Goal: Task Accomplishment & Management: Complete application form

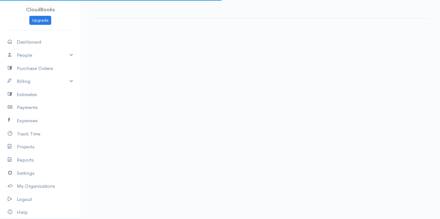
click at [232, 110] on body "CloudBooks Upgrade Dashboard People Clients Vendors Staff Users Purchase Orders…" at bounding box center [220, 109] width 440 height 219
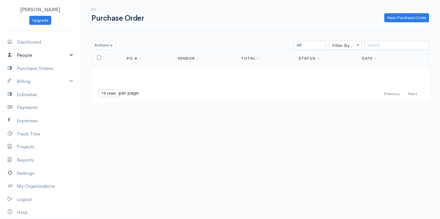
click at [67, 53] on link "People" at bounding box center [40, 55] width 81 height 13
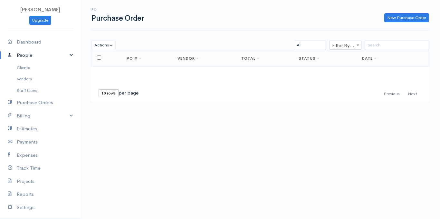
click at [67, 53] on link "People" at bounding box center [40, 55] width 81 height 13
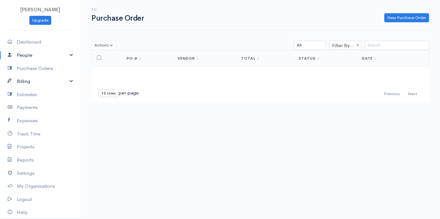
click at [64, 81] on link "Billing" at bounding box center [40, 81] width 81 height 13
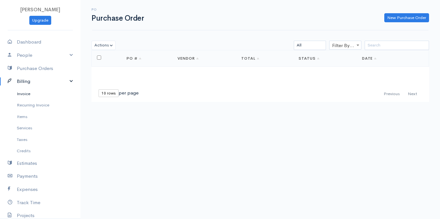
click at [33, 94] on link "Invoice" at bounding box center [40, 94] width 81 height 12
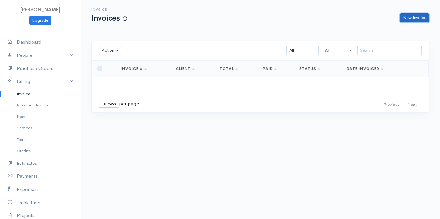
click at [412, 14] on link "New Invoice" at bounding box center [414, 17] width 29 height 9
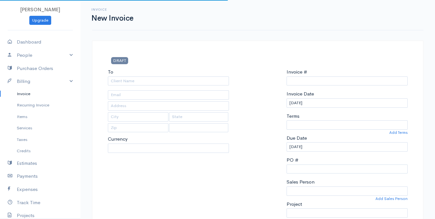
select select "[GEOGRAPHIC_DATA]"
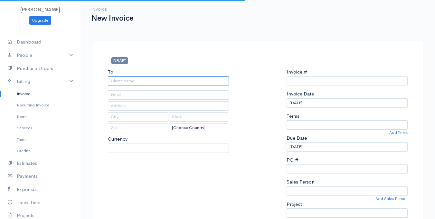
type input "0000000001"
click at [166, 79] on input "To" at bounding box center [168, 80] width 121 height 9
select select "NGN"
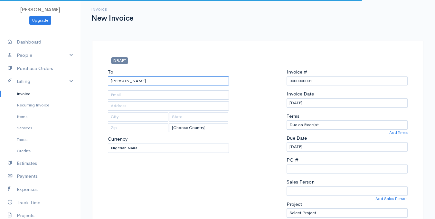
type input "[PERSON_NAME]"
click at [151, 93] on input "text" at bounding box center [168, 94] width 121 height 9
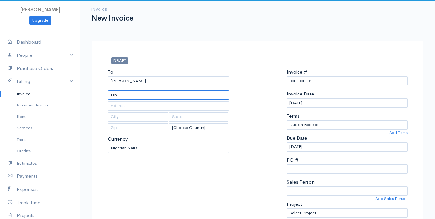
type input "H"
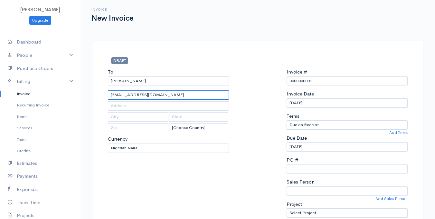
type input "[EMAIL_ADDRESS][DOMAIN_NAME]"
click at [139, 107] on input "text" at bounding box center [168, 105] width 121 height 9
type input "[PERSON_NAME] [PERSON_NAME] St"
type input "Madalla"
click at [130, 129] on input "text" at bounding box center [138, 127] width 61 height 9
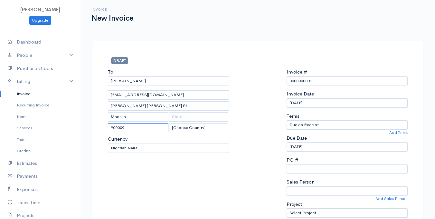
type input "900009"
click at [325, 125] on select "Due on Receipt After 7 days After 15 days After 30 days After 45 days After 60 …" at bounding box center [347, 124] width 121 height 9
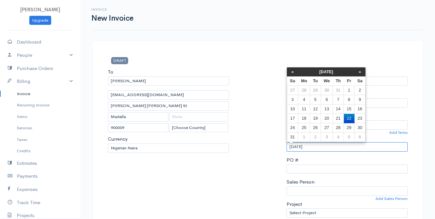
click at [314, 147] on input "[DATE]" at bounding box center [347, 146] width 121 height 9
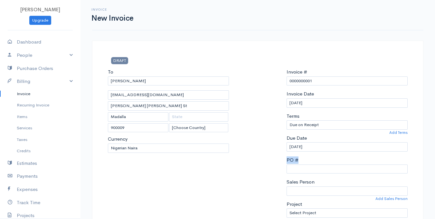
drag, startPoint x: 308, startPoint y: 161, endPoint x: 309, endPoint y: 166, distance: 4.9
click at [309, 166] on div "PO #" at bounding box center [347, 164] width 121 height 17
click at [309, 166] on input "PO #" at bounding box center [347, 168] width 121 height 9
click at [311, 191] on select "Sales Person" at bounding box center [347, 190] width 121 height 9
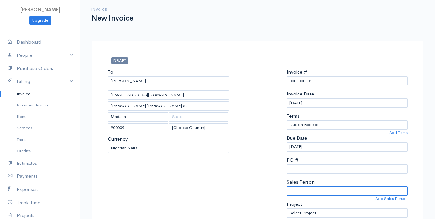
click at [311, 191] on select "Sales Person" at bounding box center [347, 190] width 121 height 9
click at [318, 186] on select "Sales Person" at bounding box center [347, 190] width 121 height 9
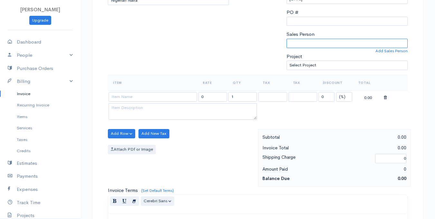
scroll to position [149, 0]
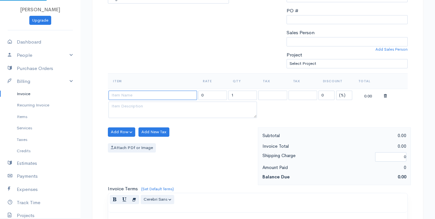
click at [135, 98] on input at bounding box center [153, 95] width 89 height 9
click at [206, 111] on textarea at bounding box center [183, 109] width 148 height 17
click at [186, 97] on input "screwnail" at bounding box center [153, 95] width 89 height 9
type input "s"
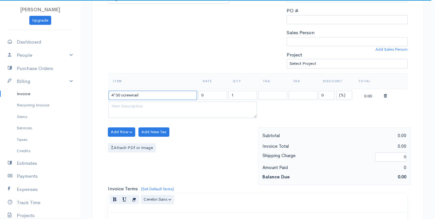
type input "4*30 screwnail"
click at [206, 97] on input "0" at bounding box center [212, 95] width 29 height 9
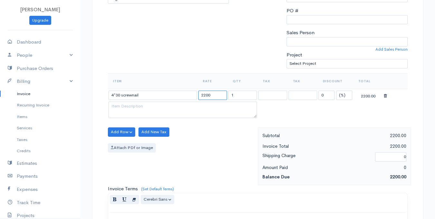
type input "2200"
click at [247, 97] on input "1" at bounding box center [242, 95] width 29 height 9
click at [238, 93] on input "text" at bounding box center [242, 95] width 29 height 9
type input "4"
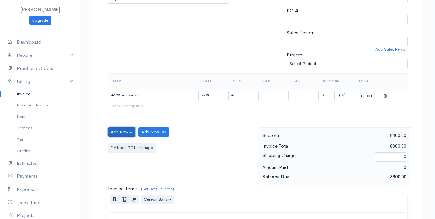
click at [121, 135] on button "Add Row" at bounding box center [121, 131] width 27 height 9
click at [136, 146] on link "Add Item Row" at bounding box center [133, 144] width 51 height 11
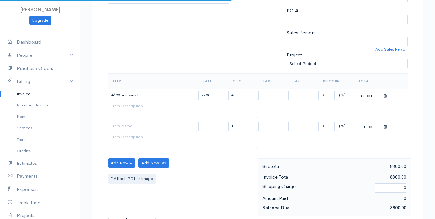
click at [145, 121] on td at bounding box center [153, 126] width 90 height 13
click at [146, 124] on input at bounding box center [153, 125] width 89 height 9
click at [146, 128] on input at bounding box center [153, 125] width 89 height 9
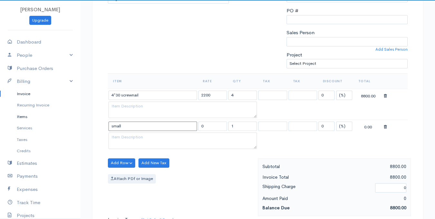
type input "small"
click at [14, 119] on link "Items" at bounding box center [40, 117] width 81 height 12
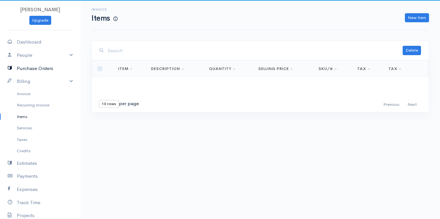
click at [28, 71] on link "Purchase Orders" at bounding box center [40, 68] width 81 height 13
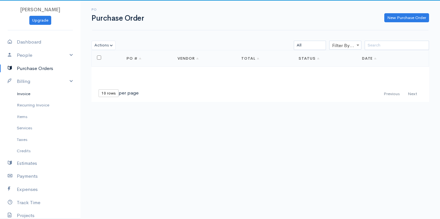
click at [26, 91] on link "Invoice" at bounding box center [40, 94] width 81 height 12
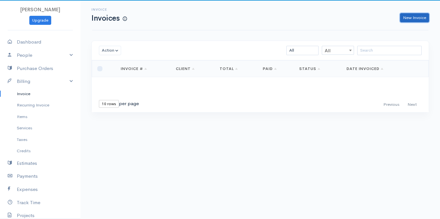
click at [420, 13] on link "New Invoice" at bounding box center [414, 17] width 29 height 9
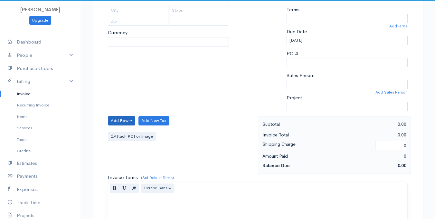
scroll to position [78, 0]
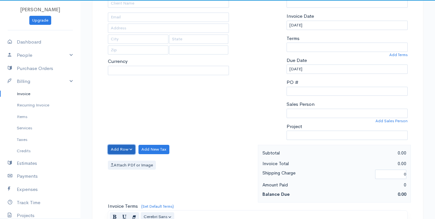
click at [129, 149] on button "Add Row" at bounding box center [121, 149] width 27 height 9
click at [132, 162] on link "Add Item Row" at bounding box center [133, 162] width 51 height 11
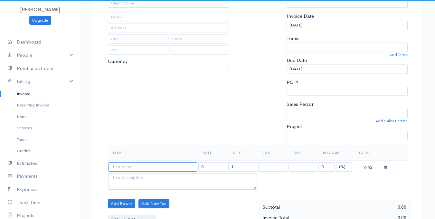
click at [138, 167] on input at bounding box center [153, 166] width 89 height 9
type input "s"
type input "small"
click at [219, 167] on input "0" at bounding box center [212, 166] width 29 height 9
type input "2000"
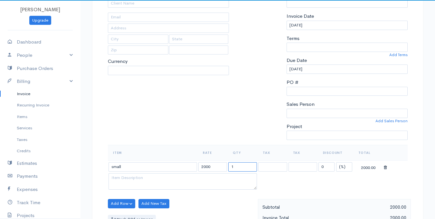
click at [239, 167] on input "1" at bounding box center [242, 166] width 29 height 9
type input "q12"
click at [326, 168] on input "0" at bounding box center [327, 166] width 16 height 9
click at [234, 167] on input "q12" at bounding box center [242, 166] width 29 height 9
type input "12"
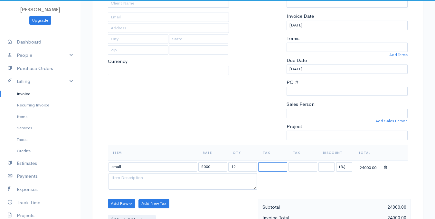
click at [269, 166] on select at bounding box center [272, 166] width 29 height 9
click at [330, 164] on input at bounding box center [327, 166] width 16 height 9
type input "5"
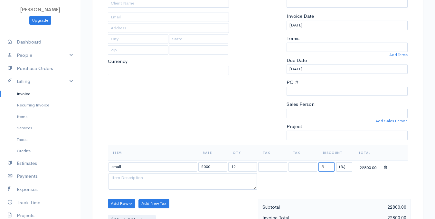
click at [331, 167] on input "5" at bounding box center [327, 166] width 16 height 9
click at [216, 165] on input "2000" at bounding box center [212, 166] width 29 height 9
type input "2"
type input "11500"
click at [239, 167] on input "12" at bounding box center [242, 166] width 29 height 9
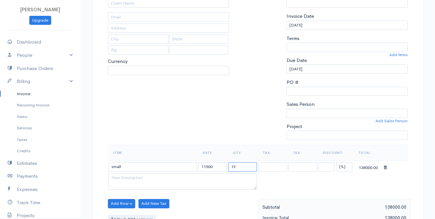
type input "1"
type input "2"
click at [323, 165] on input at bounding box center [327, 166] width 16 height 9
type input "1"
click at [219, 167] on input "11500" at bounding box center [212, 166] width 29 height 9
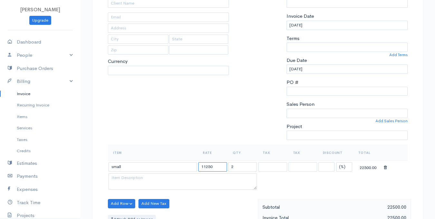
click at [220, 167] on input "11250" at bounding box center [212, 166] width 29 height 9
type input "11500"
click at [325, 167] on input at bounding box center [327, 166] width 16 height 9
type input "7"
type input "6"
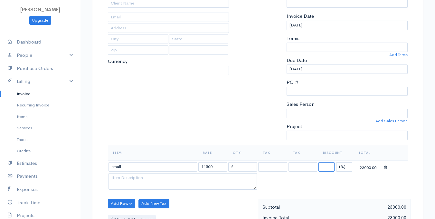
type input "5"
type input "3"
type input "2"
click at [325, 167] on input at bounding box center [327, 166] width 16 height 9
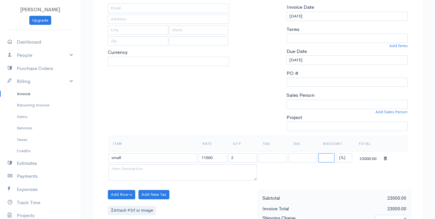
scroll to position [87, 0]
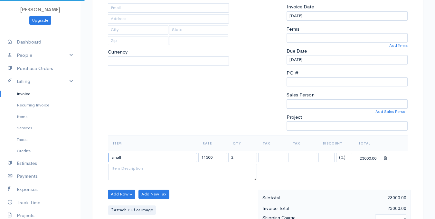
click at [154, 157] on input "small" at bounding box center [153, 157] width 89 height 9
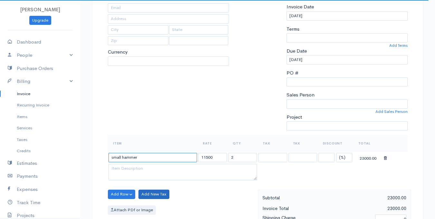
type input "small hammer"
click at [146, 191] on button "Add New Tax" at bounding box center [153, 193] width 31 height 9
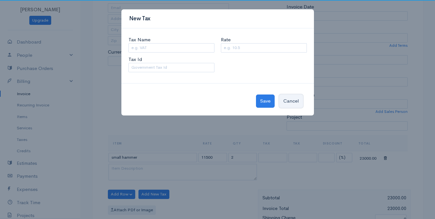
click at [286, 106] on button "Cancel" at bounding box center [291, 100] width 24 height 13
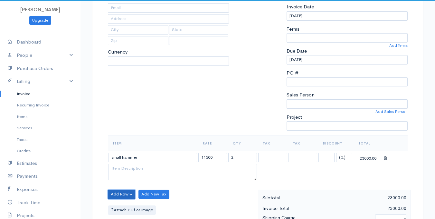
click at [123, 191] on button "Add Row" at bounding box center [121, 193] width 27 height 9
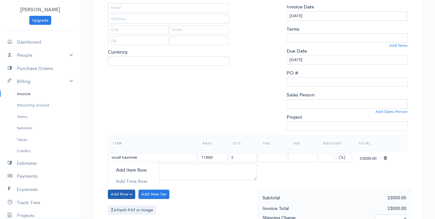
click at [136, 174] on link "Add Item Row" at bounding box center [133, 169] width 51 height 11
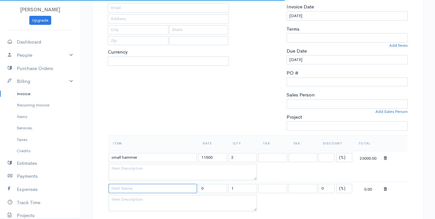
click at [139, 187] on input at bounding box center [153, 188] width 89 height 9
type input "9" rubber roller"
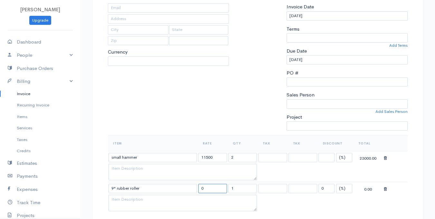
click at [211, 191] on input "0" at bounding box center [212, 188] width 29 height 9
type input "1100"
click at [243, 186] on input "1" at bounding box center [242, 188] width 29 height 9
type input "5"
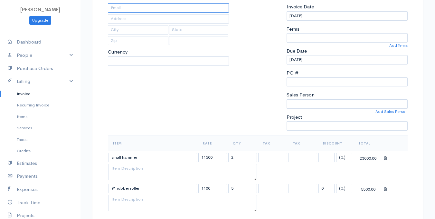
click at [166, 10] on input "text" at bounding box center [168, 7] width 121 height 9
click at [186, 14] on input "text" at bounding box center [168, 18] width 121 height 9
type input "[PERSON_NAME] [PERSON_NAME] St"
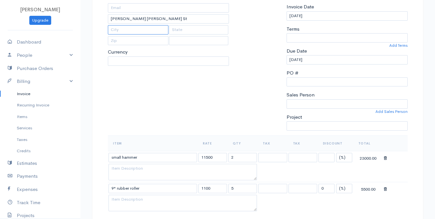
type input "Madalla"
click at [150, 40] on input "text" at bounding box center [138, 40] width 61 height 9
type input "90009"
click at [186, 30] on input "text" at bounding box center [198, 29] width 59 height 9
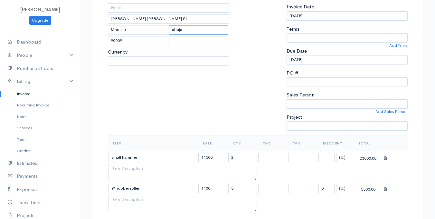
type input "abuja"
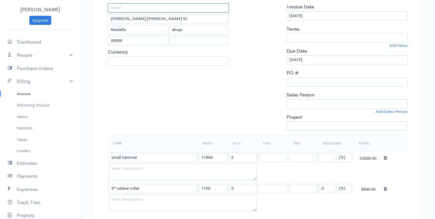
click at [146, 7] on input "text" at bounding box center [168, 7] width 121 height 9
type input "o"
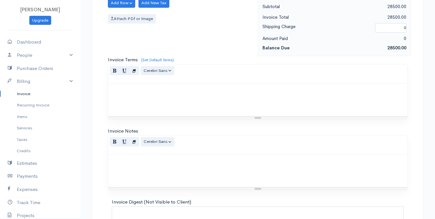
scroll to position [369, 0]
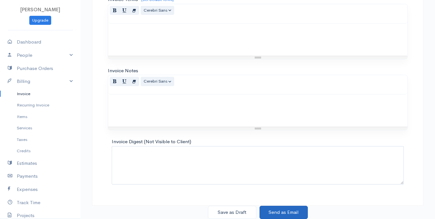
type input "[EMAIL_ADDRESS][DOMAIN_NAME]"
click at [303, 212] on button "Send as Email" at bounding box center [284, 211] width 48 height 13
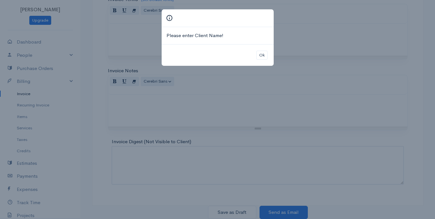
click at [227, 34] on div "Please enter Client Name!" at bounding box center [218, 35] width 112 height 17
drag, startPoint x: 189, startPoint y: 21, endPoint x: 266, endPoint y: 59, distance: 86.1
click at [266, 59] on div "Please enter Client Name! Ok" at bounding box center [217, 37] width 113 height 57
click at [266, 59] on button "Ok" at bounding box center [261, 55] width 11 height 9
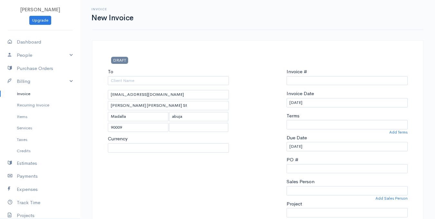
scroll to position [0, 0]
click at [131, 82] on input "To" at bounding box center [168, 80] width 121 height 9
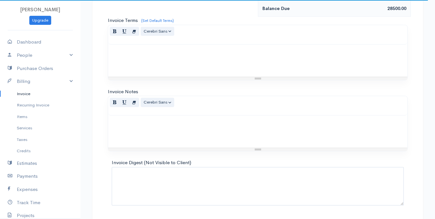
scroll to position [369, 0]
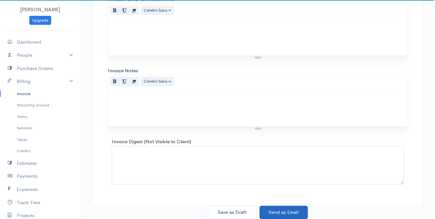
type input "[PERSON_NAME]"
click at [291, 208] on button "Send as Email" at bounding box center [284, 211] width 48 height 13
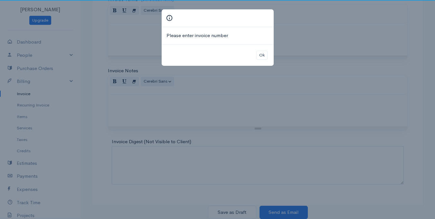
click at [342, 107] on div "Please enter invoice number Ok" at bounding box center [217, 109] width 435 height 219
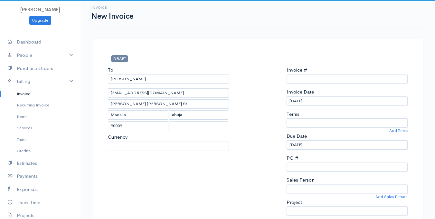
scroll to position [0, 0]
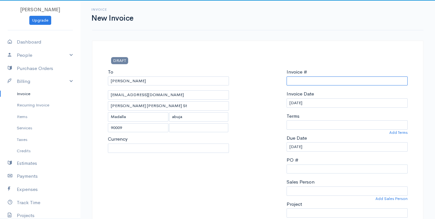
click at [333, 81] on input "Invoice #" at bounding box center [347, 80] width 121 height 9
type input "0000000001"
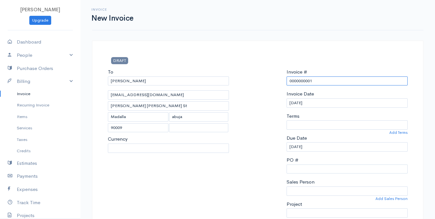
scroll to position [369, 0]
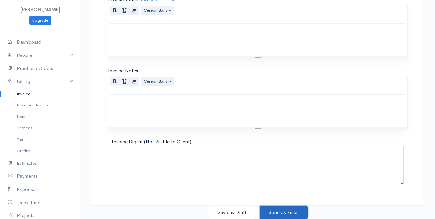
click at [294, 206] on button "Send as Email" at bounding box center [284, 211] width 48 height 13
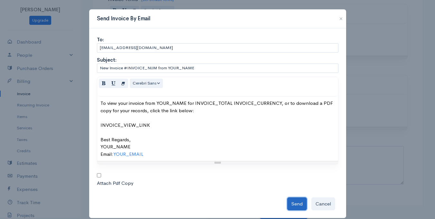
click at [292, 201] on button "Send" at bounding box center [297, 203] width 20 height 13
click at [98, 174] on input "checkbox" at bounding box center [99, 175] width 4 height 4
checkbox input "true"
click at [291, 197] on div "Send Cancel" at bounding box center [218, 202] width 242 height 16
click at [301, 206] on div "Send Cancel" at bounding box center [218, 202] width 242 height 16
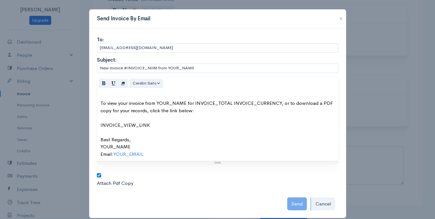
click at [301, 206] on div "Send Cancel" at bounding box center [218, 202] width 242 height 16
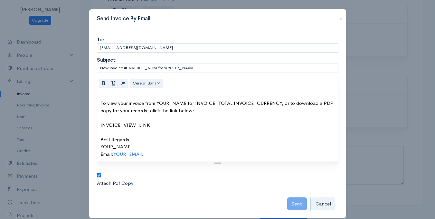
click at [301, 206] on div "Send Cancel" at bounding box center [218, 202] width 242 height 16
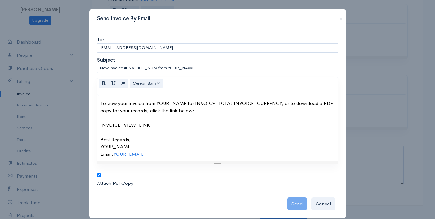
click at [301, 206] on div "Send Cancel" at bounding box center [218, 202] width 242 height 16
drag, startPoint x: 294, startPoint y: 202, endPoint x: 309, endPoint y: 199, distance: 14.7
click at [309, 199] on div "Send Cancel" at bounding box center [218, 202] width 242 height 16
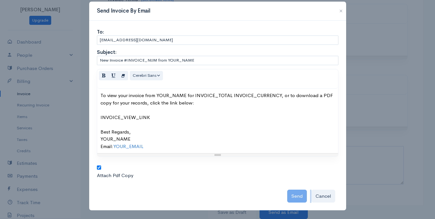
scroll to position [8, 0]
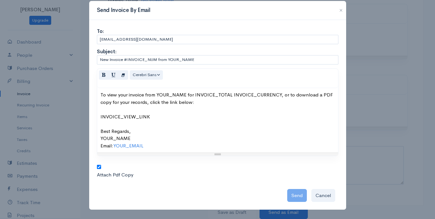
click at [291, 198] on div "Send Cancel" at bounding box center [218, 194] width 242 height 16
drag, startPoint x: 291, startPoint y: 198, endPoint x: 324, endPoint y: 194, distance: 33.1
click at [324, 194] on div "Send Cancel" at bounding box center [218, 194] width 242 height 16
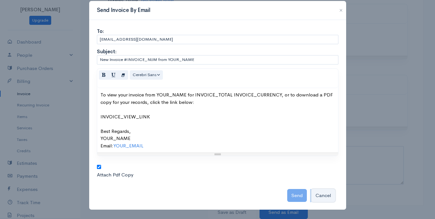
click at [324, 194] on button "Cancel" at bounding box center [323, 195] width 24 height 13
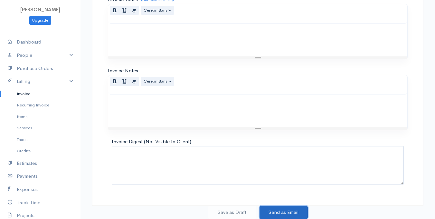
click at [288, 210] on button "Send as Email" at bounding box center [284, 211] width 48 height 13
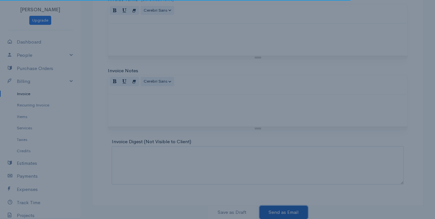
scroll to position [0, 0]
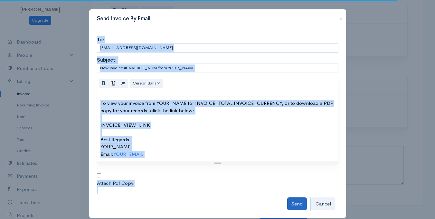
click at [293, 197] on button "Send" at bounding box center [297, 203] width 20 height 13
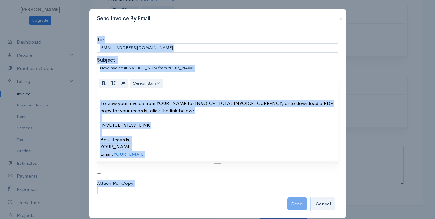
click at [220, 121] on div "To view your invoice from YOUR_NAME for INVOICE_TOTAL INVOICE_CURRENCY, or to d…" at bounding box center [217, 129] width 234 height 58
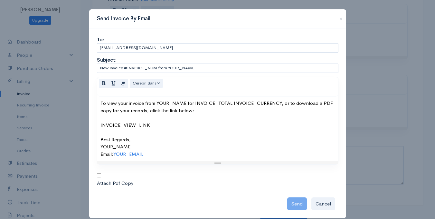
click at [97, 171] on div "<div>To view your invoice from YOUR_NAME for INVOICE_TOTAL INVOICE_CURRENCY, or…" at bounding box center [218, 143] width 242 height 133
click at [97, 177] on input "checkbox" at bounding box center [99, 175] width 4 height 4
checkbox input "true"
click at [292, 202] on div "Send Cancel" at bounding box center [218, 202] width 242 height 16
click at [337, 19] on button "button" at bounding box center [341, 19] width 10 height 8
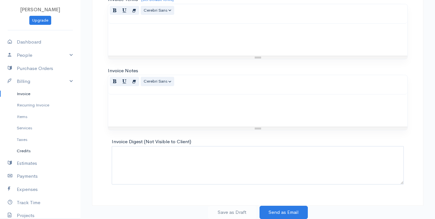
click at [18, 155] on link "Credits" at bounding box center [40, 151] width 81 height 12
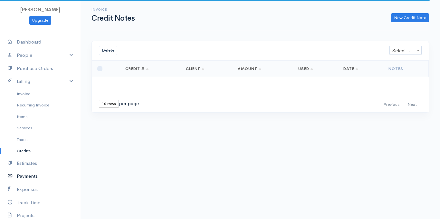
click at [24, 174] on link "Payments" at bounding box center [40, 175] width 81 height 13
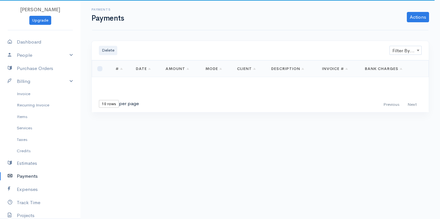
click at [29, 177] on link "Payments" at bounding box center [40, 175] width 81 height 13
click at [422, 20] on link "Actions" at bounding box center [418, 17] width 22 height 10
click at [395, 32] on link "Enter Payment" at bounding box center [396, 30] width 66 height 11
click at [418, 19] on link "Actions" at bounding box center [418, 17] width 22 height 10
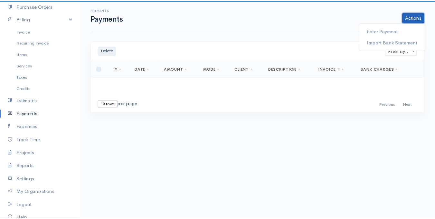
scroll to position [64, 0]
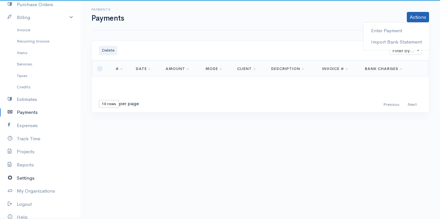
click at [18, 180] on link "Settings" at bounding box center [40, 177] width 81 height 13
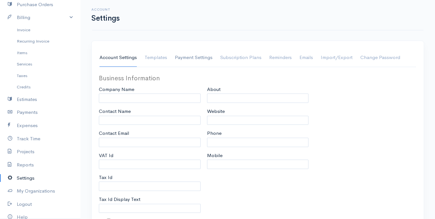
click at [199, 54] on link "Payment Settings" at bounding box center [194, 58] width 38 height 18
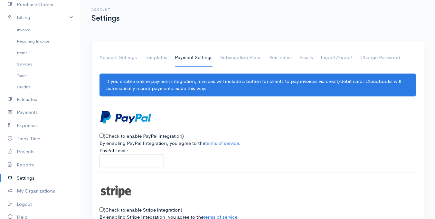
click at [199, 54] on link "Payment Settings" at bounding box center [194, 58] width 38 height 18
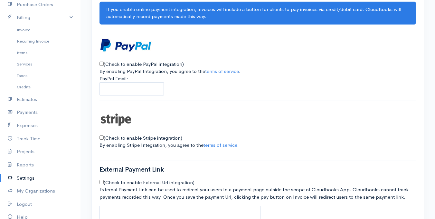
scroll to position [119, 0]
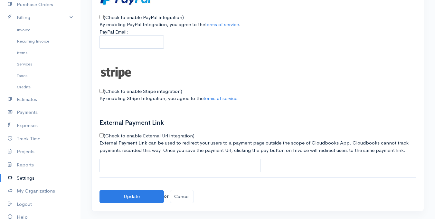
click at [102, 135] on input "(Check to enable External Url integration)" at bounding box center [102, 135] width 4 height 4
checkbox input "true"
click at [144, 194] on button "Update" at bounding box center [132, 196] width 64 height 13
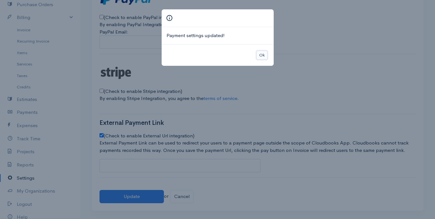
click at [261, 55] on button "Ok" at bounding box center [261, 55] width 11 height 9
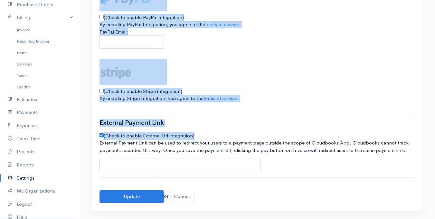
drag, startPoint x: 152, startPoint y: 173, endPoint x: 150, endPoint y: 168, distance: 5.1
click at [150, 168] on div "If you enable online payment integration, invoices will include a button for cl…" at bounding box center [258, 79] width 317 height 248
click at [150, 168] on input "text" at bounding box center [180, 165] width 161 height 13
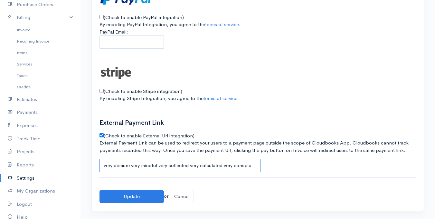
scroll to position [0, 0]
type input "v"
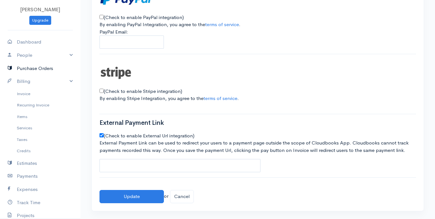
click at [38, 69] on link "Purchase Orders" at bounding box center [40, 68] width 81 height 13
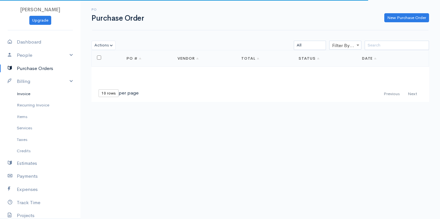
click at [22, 92] on link "Invoice" at bounding box center [40, 94] width 81 height 12
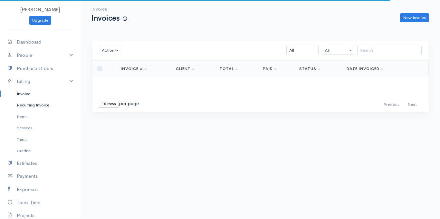
click at [31, 103] on link "Recurring Invoice" at bounding box center [40, 105] width 81 height 12
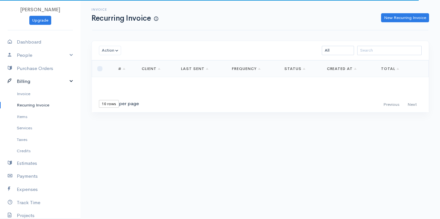
click at [28, 76] on link "Billing" at bounding box center [40, 81] width 81 height 13
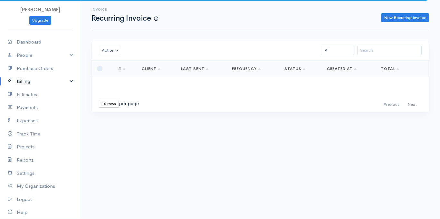
click at [27, 81] on link "Billing" at bounding box center [40, 81] width 81 height 13
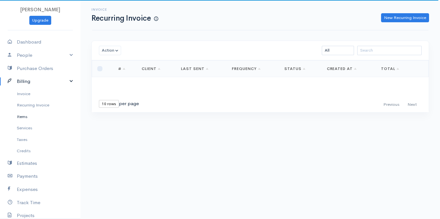
click at [29, 118] on link "Items" at bounding box center [40, 117] width 81 height 12
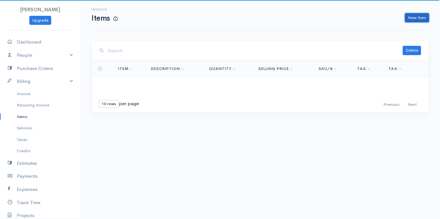
click at [414, 19] on link "New Item" at bounding box center [417, 17] width 24 height 9
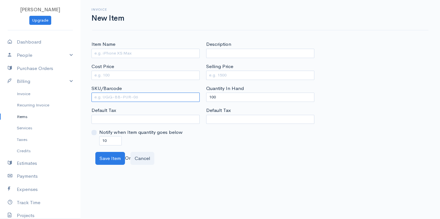
click at [146, 97] on input "SKU/Barcode" at bounding box center [145, 96] width 108 height 9
click at [184, 117] on select "Default Tax" at bounding box center [145, 119] width 108 height 9
click at [228, 119] on select "Default Tax" at bounding box center [260, 119] width 108 height 9
click at [203, 135] on div "Description Selling Price Quantity In Hand 100 Default Tax" at bounding box center [260, 93] width 115 height 104
click at [107, 140] on input "10" at bounding box center [110, 140] width 23 height 9
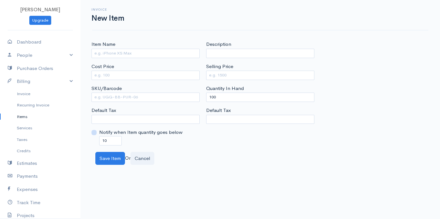
click at [95, 131] on input "Notify when Item quantity goes below" at bounding box center [93, 132] width 5 height 5
checkbox input "true"
click at [112, 140] on input "10" at bounding box center [110, 140] width 23 height 9
type input "100"
click at [144, 52] on input "Item Name" at bounding box center [145, 53] width 108 height 9
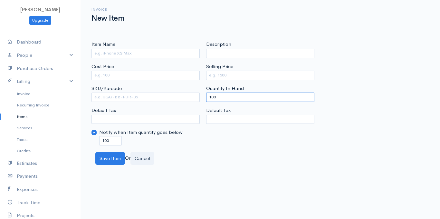
click at [219, 94] on input "100" at bounding box center [260, 96] width 108 height 9
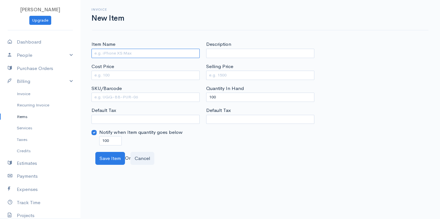
click at [111, 50] on input "Item Name" at bounding box center [145, 53] width 108 height 9
click at [18, 165] on link "Estimates" at bounding box center [40, 163] width 81 height 13
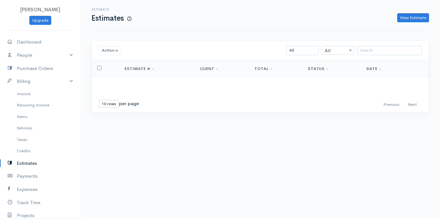
click at [18, 165] on link "Estimates" at bounding box center [40, 163] width 81 height 13
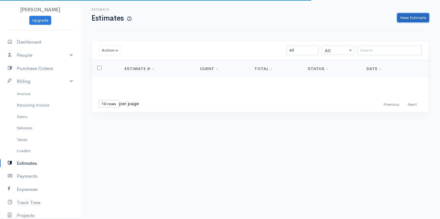
click at [404, 16] on link "New Estimate" at bounding box center [413, 17] width 32 height 9
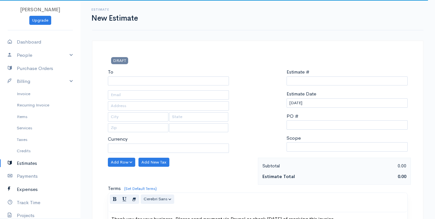
click at [49, 185] on link "Expenses" at bounding box center [40, 189] width 81 height 13
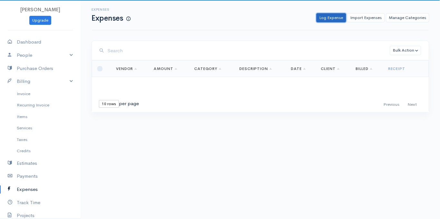
click at [336, 16] on link "Log Expense" at bounding box center [331, 17] width 30 height 9
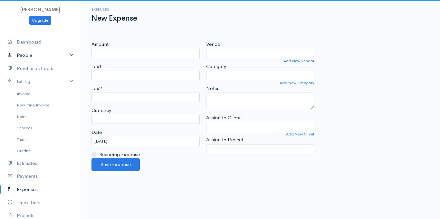
click at [21, 50] on link "People" at bounding box center [40, 55] width 81 height 13
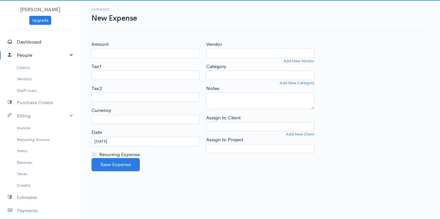
click at [14, 40] on icon at bounding box center [12, 42] width 9 height 8
select select "365"
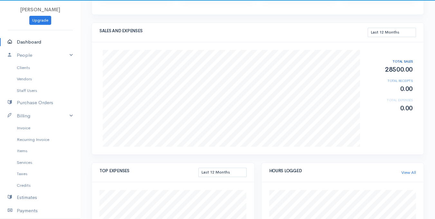
scroll to position [29, 0]
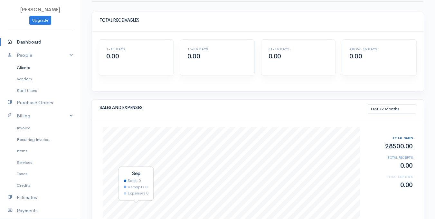
click at [33, 69] on link "Clients" at bounding box center [40, 68] width 81 height 12
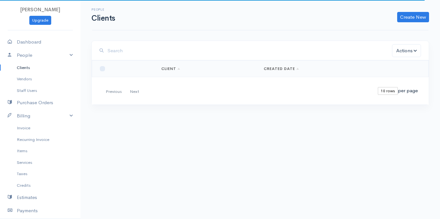
click at [131, 93] on div "First Previous Next Last" at bounding box center [123, 91] width 41 height 9
click at [111, 94] on div "First Previous Next Last" at bounding box center [123, 91] width 41 height 9
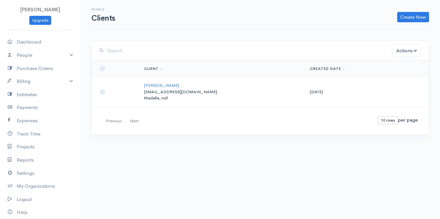
click at [103, 97] on td at bounding box center [115, 92] width 47 height 30
click at [102, 94] on input "checkbox" at bounding box center [102, 91] width 5 height 5
click at [403, 52] on button "Actions" at bounding box center [406, 50] width 29 height 13
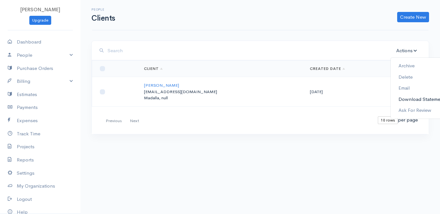
click at [408, 100] on link "Download Statement" at bounding box center [422, 98] width 62 height 11
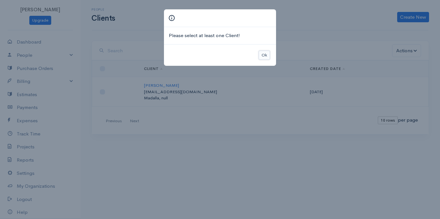
click at [263, 54] on button "Ok" at bounding box center [264, 55] width 11 height 9
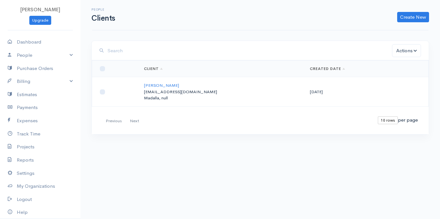
click at [238, 91] on p "[EMAIL_ADDRESS][DOMAIN_NAME]" at bounding box center [222, 92] width 156 height 6
click at [104, 91] on input "checkbox" at bounding box center [102, 91] width 5 height 5
checkbox input "true"
click at [412, 56] on button "Actions" at bounding box center [406, 50] width 29 height 13
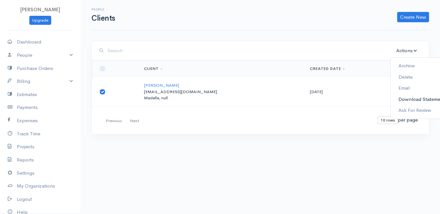
click at [409, 100] on link "Download Statement" at bounding box center [422, 98] width 62 height 11
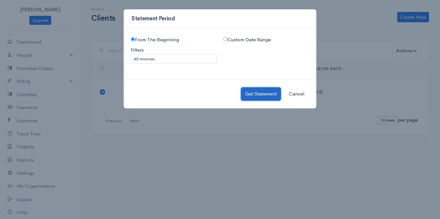
click at [271, 90] on button "Get Statement" at bounding box center [261, 93] width 40 height 13
click at [259, 91] on div "Get Statement Cancel" at bounding box center [220, 93] width 193 height 29
click at [294, 90] on button "Cancel" at bounding box center [297, 93] width 24 height 13
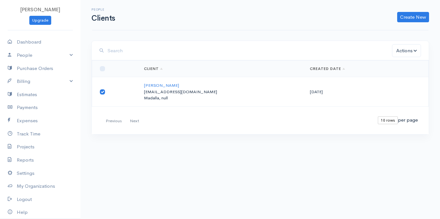
click at [274, 89] on p "[EMAIL_ADDRESS][DOMAIN_NAME]" at bounding box center [222, 92] width 156 height 6
click at [305, 94] on td "[DATE]" at bounding box center [367, 92] width 124 height 30
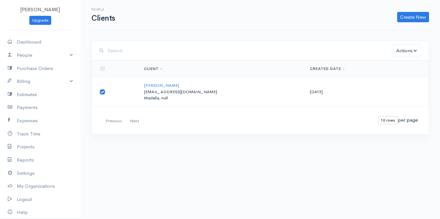
click at [219, 94] on p "[EMAIL_ADDRESS][DOMAIN_NAME]" at bounding box center [222, 92] width 156 height 6
click at [171, 92] on p "[EMAIL_ADDRESS][DOMAIN_NAME]" at bounding box center [222, 92] width 156 height 6
drag, startPoint x: 171, startPoint y: 92, endPoint x: 158, endPoint y: 86, distance: 14.3
click at [158, 86] on td "blaise henry hnnaji79@gmail.com Madalla, null" at bounding box center [222, 92] width 166 height 30
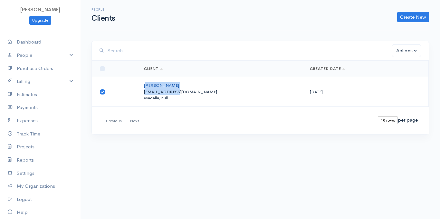
click at [158, 86] on link "[PERSON_NAME]" at bounding box center [161, 84] width 35 height 5
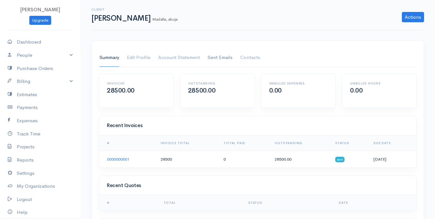
click at [221, 56] on link "Sent Emails" at bounding box center [220, 58] width 25 height 18
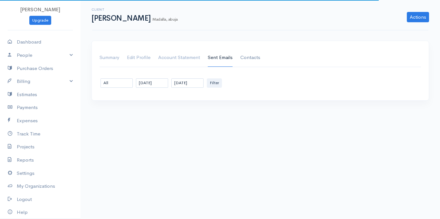
click at [251, 56] on link "Contacts" at bounding box center [250, 58] width 20 height 18
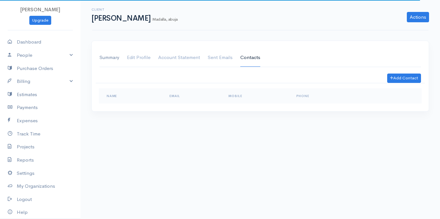
click at [114, 60] on link "Summary" at bounding box center [110, 58] width 20 height 18
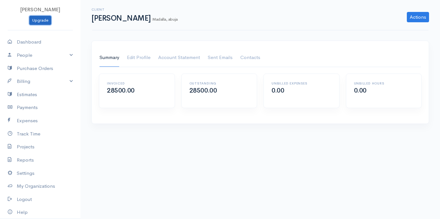
click at [33, 20] on link "Upgrade" at bounding box center [40, 20] width 22 height 9
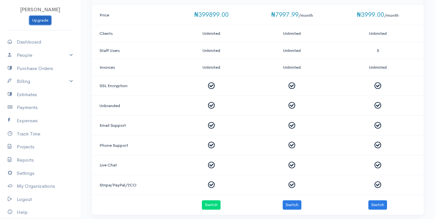
scroll to position [203, 0]
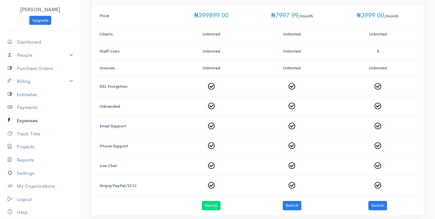
click at [29, 122] on link "Expenses" at bounding box center [40, 120] width 81 height 13
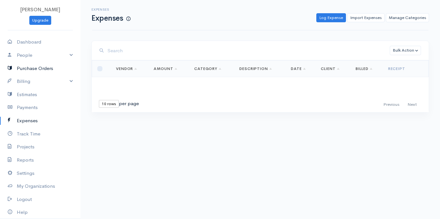
drag, startPoint x: 88, startPoint y: 199, endPoint x: 36, endPoint y: 66, distance: 142.5
click at [36, 66] on link "Purchase Orders" at bounding box center [40, 68] width 81 height 13
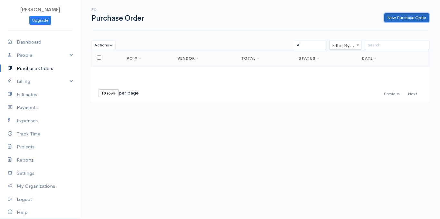
click at [387, 21] on link "New Purchase Order" at bounding box center [406, 17] width 45 height 9
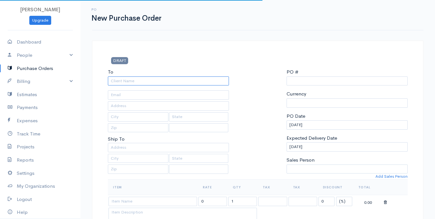
click at [195, 81] on input "To" at bounding box center [168, 80] width 121 height 9
type input "o"
type input "0000000001"
type input "oga"
select select "[GEOGRAPHIC_DATA]"
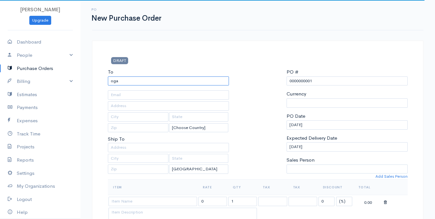
select select "NGN"
select select "[GEOGRAPHIC_DATA]"
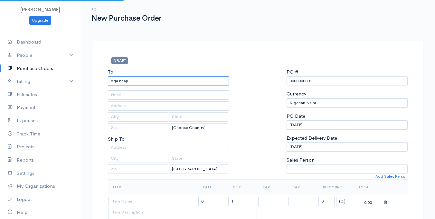
type input "oga nnaji"
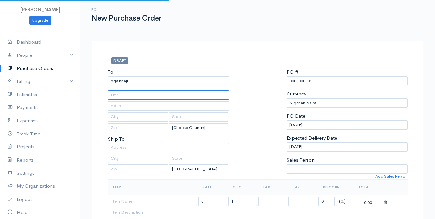
click at [157, 100] on input "text" at bounding box center [168, 94] width 121 height 9
click at [157, 100] on input "hnnaji" at bounding box center [168, 94] width 121 height 9
type input "[EMAIL_ADDRESS][DOMAIN_NAME]"
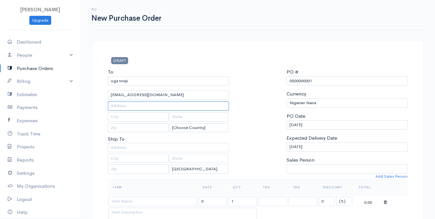
click at [145, 106] on input "text" at bounding box center [168, 105] width 121 height 9
click at [186, 117] on input "text" at bounding box center [198, 116] width 59 height 9
type input "a"
type input "j"
type input "abuja"
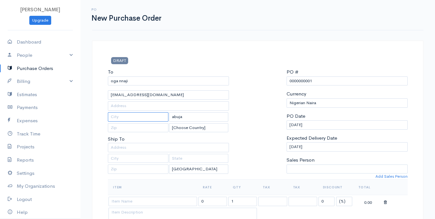
click at [157, 118] on input "text" at bounding box center [138, 116] width 61 height 9
click at [147, 116] on input "text" at bounding box center [138, 116] width 61 height 9
type input "kubwa"
click at [117, 106] on input "text" at bounding box center [168, 105] width 121 height 9
type input "phase4"
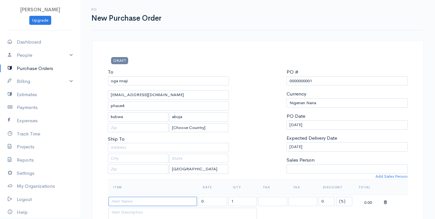
click at [174, 203] on input at bounding box center [153, 200] width 89 height 9
type input "red hand gloves"
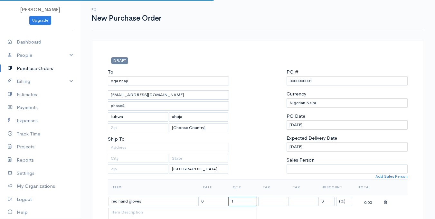
click at [234, 198] on input "1" at bounding box center [242, 200] width 29 height 9
type input "6 pairs"
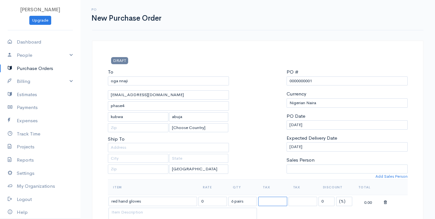
click at [274, 202] on select at bounding box center [272, 200] width 29 height 9
click at [242, 198] on input "6 pairs" at bounding box center [242, 200] width 29 height 9
click at [246, 199] on input "6 pairs" at bounding box center [242, 200] width 29 height 9
click at [212, 199] on input "0" at bounding box center [212, 200] width 29 height 9
type input "06000000"
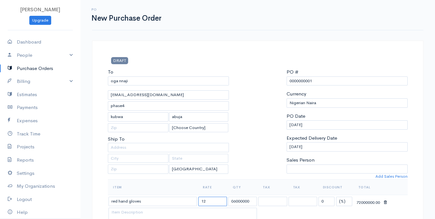
type input "1"
click at [249, 199] on input "06000000" at bounding box center [242, 200] width 29 height 9
type input "0"
type input "6"
click at [212, 200] on input "text" at bounding box center [212, 200] width 29 height 9
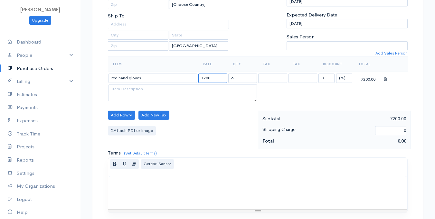
scroll to position [122, 0]
type input "1200"
click at [134, 135] on label "Attach PDf or Image" at bounding box center [132, 131] width 48 height 9
click at [0, 0] on input "Attach PDf or Image" at bounding box center [0, 0] width 0 height 0
click at [134, 115] on button "Add Row" at bounding box center [121, 115] width 27 height 9
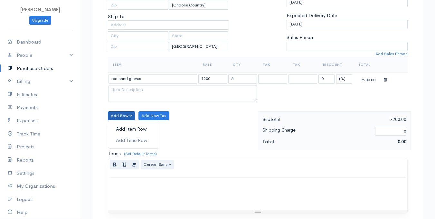
click at [134, 127] on link "Add Item Row" at bounding box center [133, 128] width 51 height 11
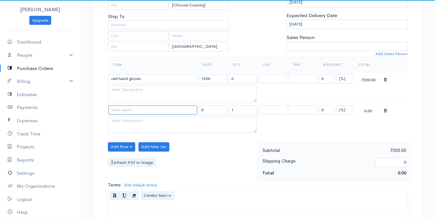
click at [129, 114] on input at bounding box center [153, 109] width 89 height 9
type input "f"
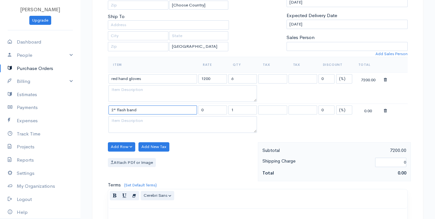
type input "2" flash band"
click at [216, 112] on input "0" at bounding box center [212, 109] width 29 height 9
type input "2500"
click at [248, 108] on input "1" at bounding box center [242, 109] width 29 height 9
type input "2"
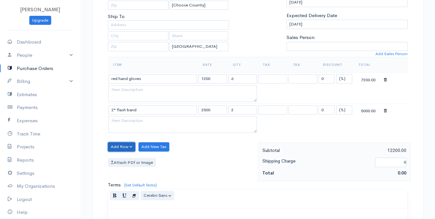
click at [113, 147] on button "Add Row" at bounding box center [121, 146] width 27 height 9
click at [128, 157] on link "Add Item Row" at bounding box center [133, 159] width 51 height 11
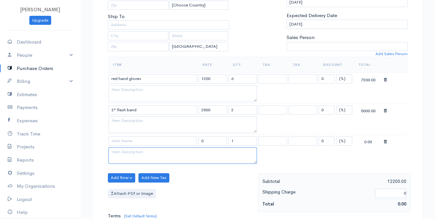
click at [118, 155] on textarea at bounding box center [183, 155] width 148 height 17
click at [122, 139] on input at bounding box center [153, 140] width 89 height 9
type input "small shovel"
click at [211, 142] on input "0" at bounding box center [212, 140] width 29 height 9
type input "0"
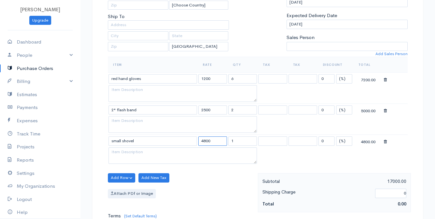
type input "4800"
click at [236, 137] on input "1" at bounding box center [242, 140] width 29 height 9
type input "2"
click at [234, 157] on textarea at bounding box center [183, 155] width 148 height 17
click at [123, 175] on button "Add Row" at bounding box center [121, 177] width 27 height 9
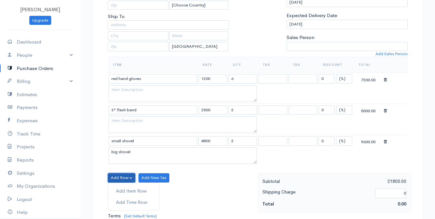
click at [128, 175] on button "Add Row" at bounding box center [121, 177] width 27 height 9
click at [138, 189] on link "Add Item Row" at bounding box center [133, 190] width 51 height 11
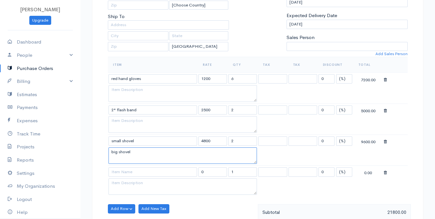
click at [151, 157] on textarea "big shovel" at bounding box center [183, 155] width 148 height 17
type textarea "b"
click at [157, 172] on input at bounding box center [153, 171] width 89 height 9
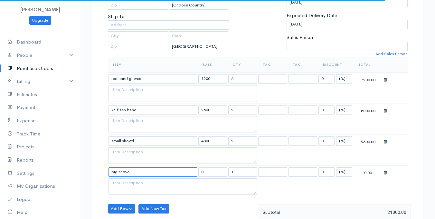
type input "big shovel"
click at [212, 176] on input "0" at bounding box center [212, 171] width 29 height 9
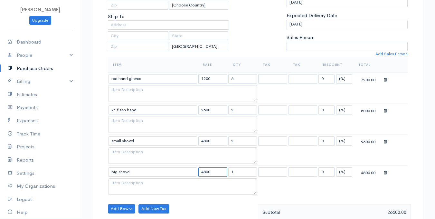
type input "4800"
click at [239, 171] on input "1" at bounding box center [242, 171] width 29 height 9
type input "2"
click at [134, 206] on button "Add Row" at bounding box center [121, 208] width 27 height 9
click at [140, 186] on link "Add Item Row" at bounding box center [133, 184] width 51 height 11
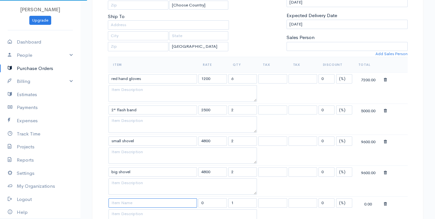
click at [142, 205] on input at bounding box center [153, 202] width 89 height 9
type input "3"concrete nail"
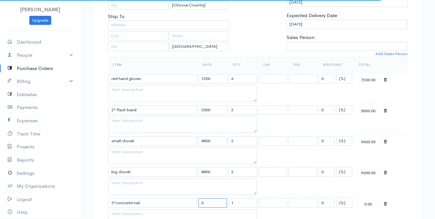
click at [210, 201] on input "0" at bounding box center [212, 202] width 29 height 9
type input "900"
click at [239, 204] on input "1" at bounding box center [242, 202] width 29 height 9
type input "2"
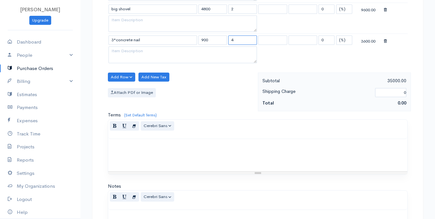
scroll to position [286, 0]
type input "4"
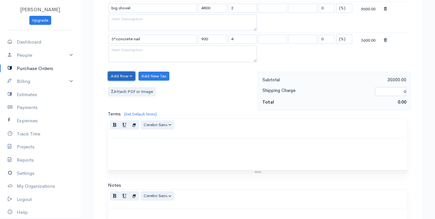
click at [115, 77] on button "Add Row" at bounding box center [121, 76] width 27 height 9
click at [124, 86] on link "Add Item Row" at bounding box center [133, 89] width 51 height 11
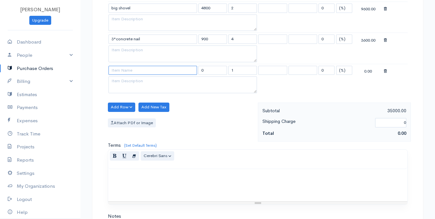
click at [151, 71] on input at bounding box center [153, 70] width 89 height 9
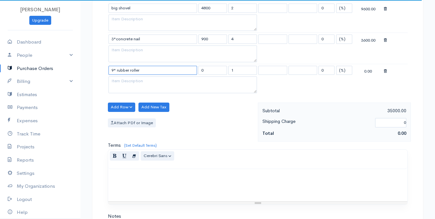
type input "9" rubber roller"
click at [219, 72] on input "0" at bounding box center [212, 70] width 29 height 9
type input "1100"
click at [248, 68] on input "1" at bounding box center [242, 70] width 29 height 9
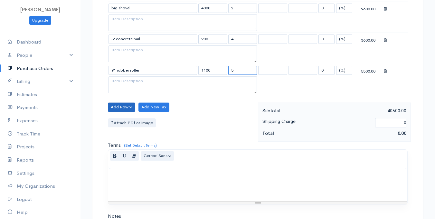
type input "5"
click at [114, 106] on button "Add Row" at bounding box center [121, 106] width 27 height 9
click at [132, 116] on link "Add Item Row" at bounding box center [133, 120] width 51 height 11
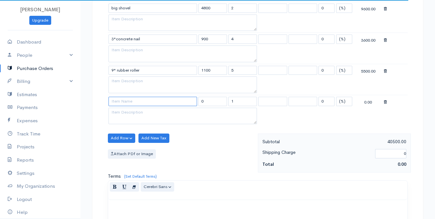
click at [148, 103] on input at bounding box center [153, 101] width 89 height 9
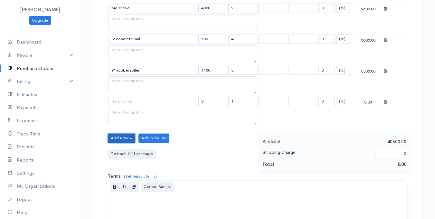
click at [118, 134] on button "Add Row" at bounding box center [121, 137] width 27 height 9
click at [130, 148] on link "Add Item Row" at bounding box center [133, 151] width 51 height 11
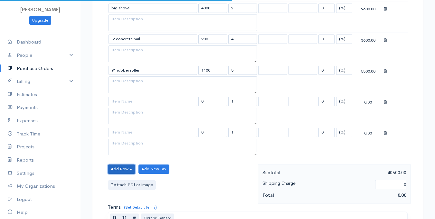
click at [126, 168] on button "Add Row" at bounding box center [121, 168] width 27 height 9
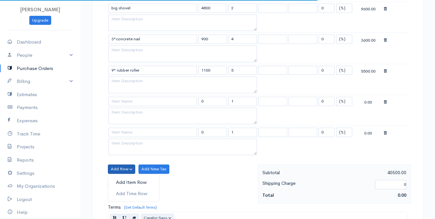
click at [138, 180] on link "Add Item Row" at bounding box center [133, 182] width 51 height 11
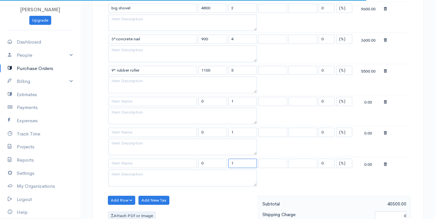
click at [239, 162] on input "1" at bounding box center [242, 162] width 29 height 9
click at [239, 162] on input "text" at bounding box center [242, 162] width 29 height 9
type input "2"
click at [235, 131] on input "1" at bounding box center [242, 132] width 29 height 9
type input "5"
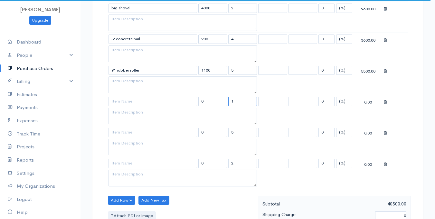
click at [233, 102] on input "1" at bounding box center [242, 101] width 29 height 9
click at [233, 100] on input "1" at bounding box center [242, 101] width 29 height 9
type input "3"
click at [210, 103] on input "0" at bounding box center [212, 101] width 29 height 9
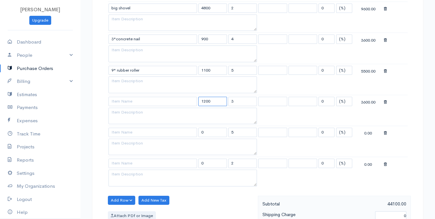
type input "1200"
click at [208, 130] on input "0" at bounding box center [212, 132] width 29 height 9
type input "1300"
click at [209, 170] on textarea at bounding box center [183, 177] width 148 height 17
click at [213, 164] on input "0" at bounding box center [212, 162] width 29 height 9
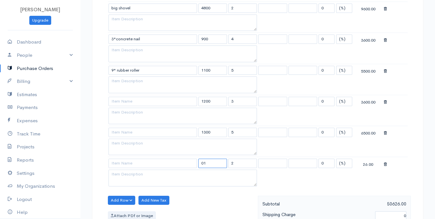
type input "0"
type input "1300"
click at [143, 102] on input at bounding box center [153, 101] width 89 height 9
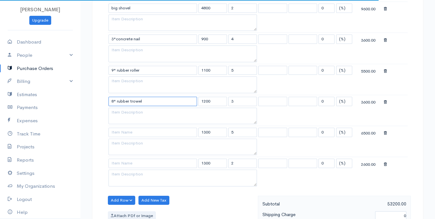
type input "8" rubber trowel"
click at [141, 134] on input at bounding box center [153, 132] width 89 height 9
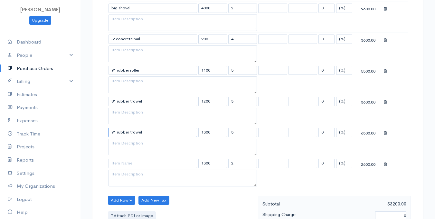
type input "9" rubber trowel"
click at [126, 165] on input at bounding box center [153, 162] width 89 height 9
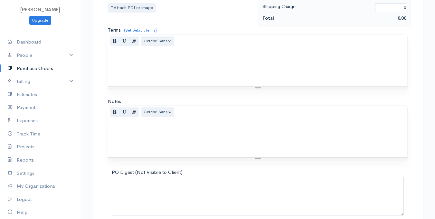
scroll to position [524, 0]
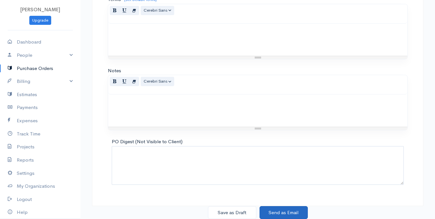
type input "14mm fishure"
click at [295, 217] on button "Send as Email" at bounding box center [284, 212] width 48 height 13
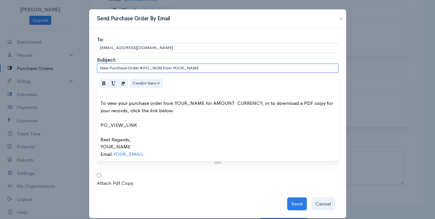
click at [199, 66] on input "New Purchase Order #PO_NUM from YOUR_NAME" at bounding box center [218, 67] width 242 height 9
type input "New Purchase Order #PO_NUM from eddy ngalaonu trading co"
click at [295, 203] on button "Send" at bounding box center [297, 203] width 20 height 13
click at [321, 202] on button "Cancel" at bounding box center [323, 203] width 24 height 13
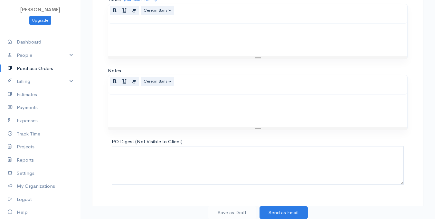
click at [241, 206] on div "Save as Draft Send as Email" at bounding box center [257, 212] width 339 height 13
click at [239, 211] on div "Save as Draft Send as Email" at bounding box center [257, 212] width 339 height 13
click at [232, 210] on div "Save as Draft Send as Email" at bounding box center [257, 212] width 339 height 13
click at [268, 211] on button "Send as Email" at bounding box center [284, 212] width 48 height 13
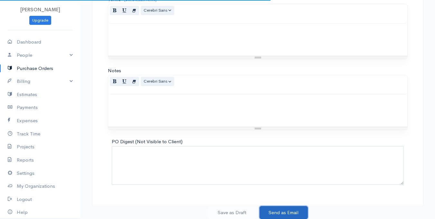
click at [268, 211] on button "Send as Email" at bounding box center [284, 212] width 48 height 13
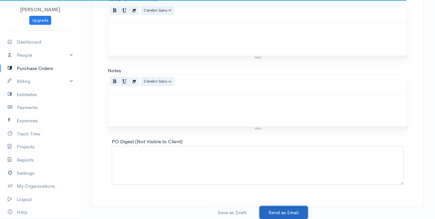
click at [268, 211] on button "Send as Email" at bounding box center [284, 212] width 48 height 13
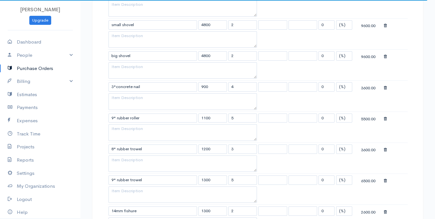
scroll to position [177, 0]
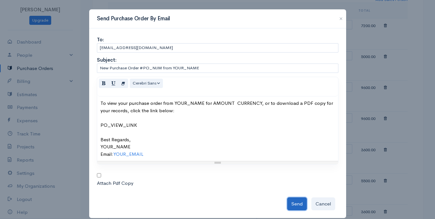
click at [295, 198] on button "Send" at bounding box center [297, 203] width 20 height 13
click at [123, 157] on link "YOUR_EMAIL" at bounding box center [128, 154] width 30 height 6
click at [162, 168] on icon "Edit" at bounding box center [164, 166] width 4 height 5
type input "YOUR_EMAIL"
type input "mailto:YOUR_EMAIL"
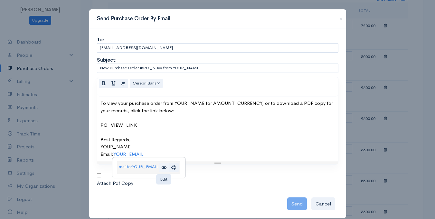
checkbox input "false"
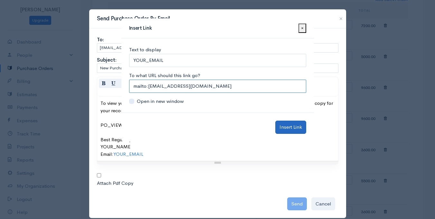
type input "mailto:hnnaji79@gmail.com"
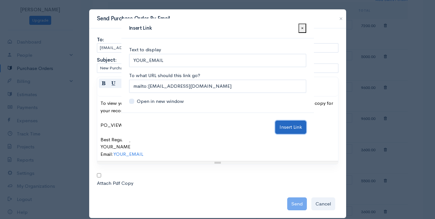
click at [286, 125] on input "Insert Link" at bounding box center [290, 126] width 31 height 13
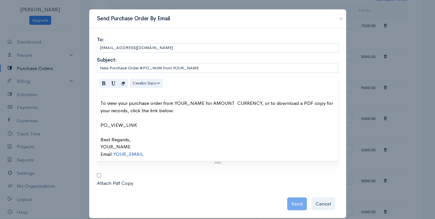
click at [130, 153] on link "YOUR_EMAIL" at bounding box center [128, 154] width 30 height 6
click at [119, 146] on div "To view your purchase order from YOUR_NAME for AMOUNT CURRENCY, or to download …" at bounding box center [217, 129] width 234 height 58
click at [228, 145] on div "To view your purchase order from YOUR_NAME for AMOUNT CURRENCY, or to download …" at bounding box center [217, 129] width 234 height 58
click at [237, 91] on div "Normal Blockquote Header 1 Header 2 Header 3 Header 4 Header 5 Header 6 Cerebri…" at bounding box center [217, 86] width 241 height 19
click at [123, 152] on link "YOUR_EMAIL" at bounding box center [128, 154] width 30 height 6
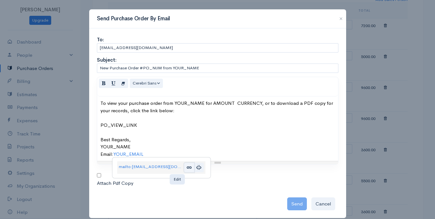
click at [187, 168] on icon "Edit" at bounding box center [189, 166] width 4 height 5
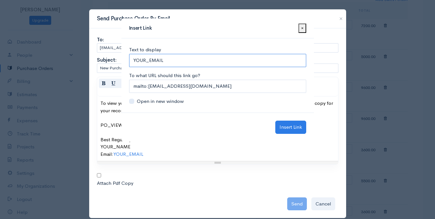
click at [170, 61] on input "YOUR_EMAIL" at bounding box center [217, 60] width 177 height 13
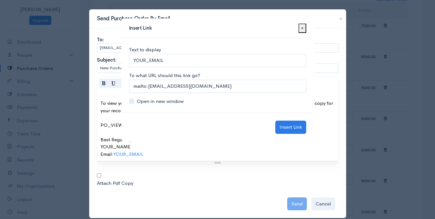
click at [339, 15] on div "Insert Link × Text to display YOUR_EMAIL To what URL should this link go? mailt…" at bounding box center [218, 113] width 258 height 209
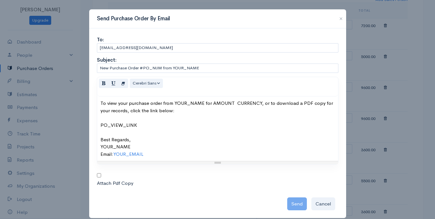
click at [97, 175] on input "checkbox" at bounding box center [99, 175] width 4 height 4
checkbox input "true"
click at [134, 157] on div "To view your purchase order from YOUR_NAME for AMOUNT CURRENCY, or to download …" at bounding box center [217, 128] width 241 height 64
click at [144, 164] on link "mailto:hnnaji79@gmail.com" at bounding box center [151, 166] width 64 height 6
click at [275, 202] on div "Send Cancel" at bounding box center [218, 202] width 242 height 16
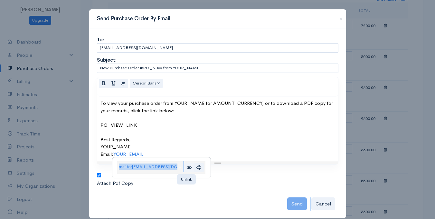
drag, startPoint x: 232, startPoint y: 196, endPoint x: 178, endPoint y: 166, distance: 61.4
click at [178, 166] on body "emmanuel nnaji Upgrade Dashboard People Clients Vendors Staff Users Purchase Or…" at bounding box center [217, 194] width 435 height 743
click at [195, 183] on div "Attach Pdf Copy" at bounding box center [218, 182] width 242 height 7
click at [219, 185] on div "Attach Pdf Copy" at bounding box center [218, 182] width 242 height 7
click at [248, 189] on div "<div>To view your purchase order from YOUR_NAME for AMOUNT CURRENCY, or to down…" at bounding box center [218, 143] width 242 height 133
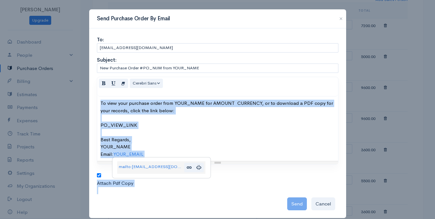
drag, startPoint x: 248, startPoint y: 189, endPoint x: 185, endPoint y: 178, distance: 63.4
click at [185, 178] on div "<div>To view your purchase order from YOUR_NAME for AMOUNT CURRENCY, or to down…" at bounding box center [218, 143] width 242 height 133
click at [292, 203] on div "Send Cancel" at bounding box center [218, 202] width 242 height 16
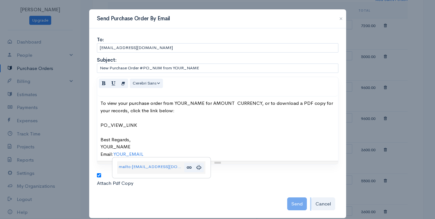
click at [292, 203] on div "Send Cancel" at bounding box center [218, 202] width 242 height 16
drag, startPoint x: 292, startPoint y: 203, endPoint x: 324, endPoint y: 206, distance: 32.7
click at [324, 206] on div "Send Cancel" at bounding box center [218, 202] width 242 height 16
click at [324, 206] on button "Cancel" at bounding box center [323, 203] width 24 height 13
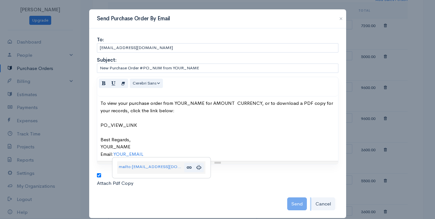
click at [324, 206] on div "Send Purchase Order By Email To: hnnaji79@gmail.com Subject: New Purchase Order…" at bounding box center [217, 109] width 435 height 219
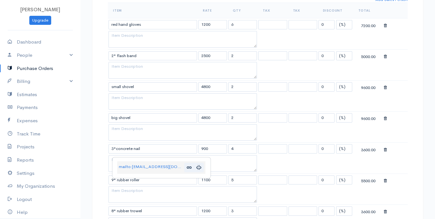
click at [289, 170] on table "Item Rate Qty Tax Tax Discount Total red hand gloves 1200 6 0 (%) Flat 7200.00 …" at bounding box center [258, 150] width 300 height 294
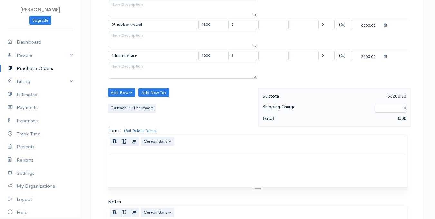
scroll to position [393, 0]
drag, startPoint x: 437, startPoint y: 174, endPoint x: 432, endPoint y: 138, distance: 35.8
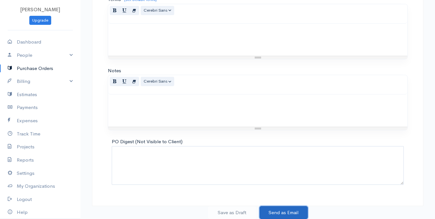
click at [278, 211] on button "Send as Email" at bounding box center [284, 212] width 48 height 13
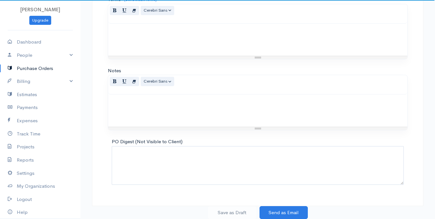
click at [231, 212] on div "Save as Draft Send as Email" at bounding box center [257, 212] width 339 height 13
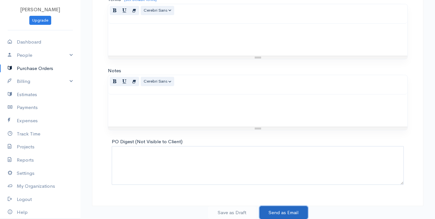
click at [292, 213] on button "Send as Email" at bounding box center [284, 212] width 48 height 13
click at [277, 107] on div at bounding box center [257, 110] width 299 height 32
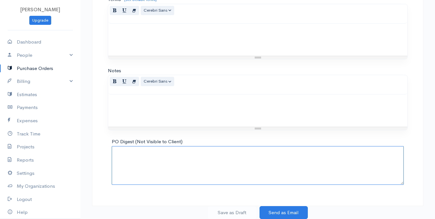
click at [269, 153] on textarea "PO Digest (Not Visible to Client)" at bounding box center [258, 165] width 292 height 39
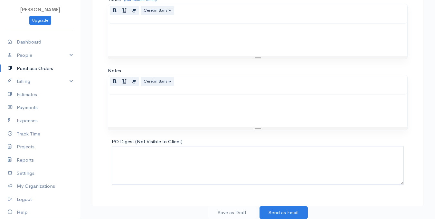
click at [268, 121] on div at bounding box center [257, 110] width 299 height 32
click at [226, 215] on div "Save as Draft Send as Email" at bounding box center [257, 212] width 339 height 13
click at [38, 45] on link "Dashboard" at bounding box center [40, 41] width 81 height 13
select select "365"
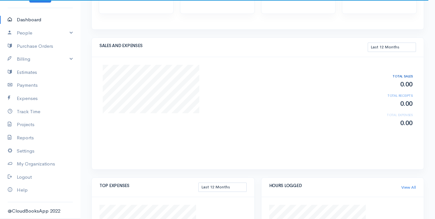
scroll to position [232, 0]
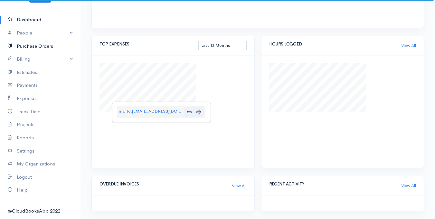
click at [54, 43] on link "Purchase Orders" at bounding box center [40, 46] width 81 height 13
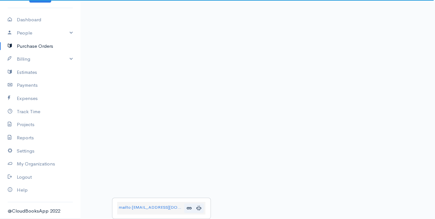
scroll to position [136, 0]
click at [68, 59] on link "Billing" at bounding box center [40, 58] width 81 height 13
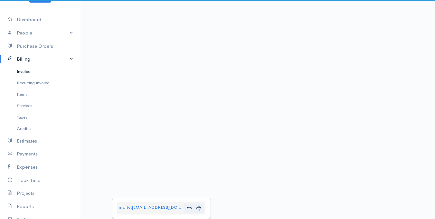
click at [40, 69] on link "Invoice" at bounding box center [40, 72] width 81 height 12
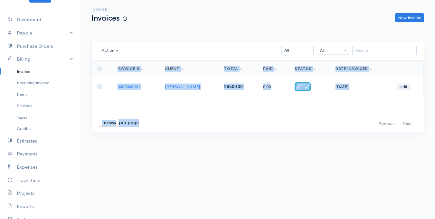
click at [317, 138] on div "Action Archive Delete Download PDF Send Mark as Sent Mark Un-Sent Enter Payment…" at bounding box center [257, 90] width 339 height 99
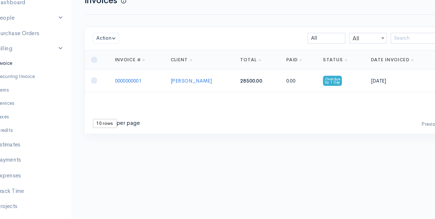
drag, startPoint x: 132, startPoint y: 119, endPoint x: 242, endPoint y: 153, distance: 114.9
click at [242, 153] on div "Action Archive Delete Download PDF Send Mark as Sent Mark Un-Sent Enter Payment…" at bounding box center [257, 98] width 339 height 115
